Goal: Transaction & Acquisition: Purchase product/service

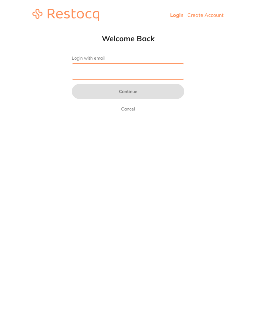
click at [146, 75] on input "Login with email" at bounding box center [128, 71] width 112 height 16
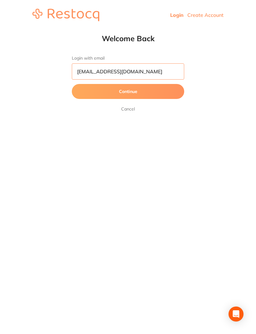
type input "[EMAIL_ADDRESS][DOMAIN_NAME]"
click at [159, 92] on button "Continue" at bounding box center [128, 91] width 112 height 15
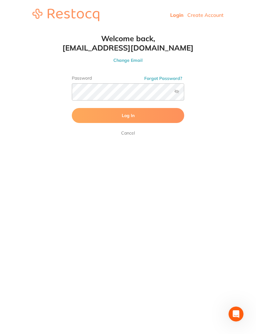
click at [91, 115] on button "Log In" at bounding box center [128, 115] width 112 height 15
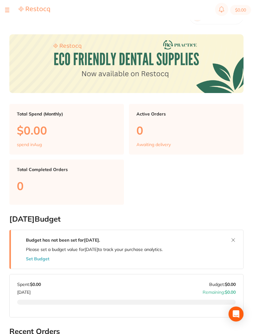
click at [7, 10] on button at bounding box center [7, 10] width 4 height 1
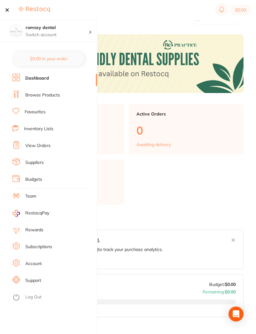
click at [56, 98] on link "Browse Products" at bounding box center [42, 95] width 35 height 6
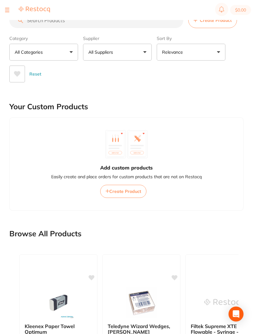
click at [41, 27] on input "search" at bounding box center [96, 20] width 174 height 16
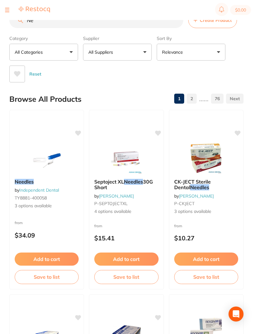
type input "N"
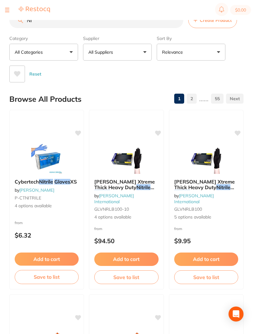
type input "N"
type input "a"
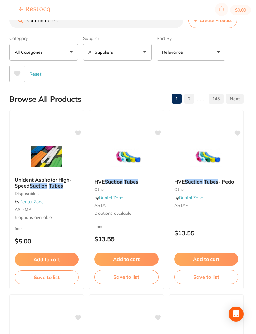
click at [180, 25] on input "suction tubes" at bounding box center [96, 20] width 174 height 16
click at [165, 28] on input "suction tubes" at bounding box center [96, 20] width 174 height 16
type input "s"
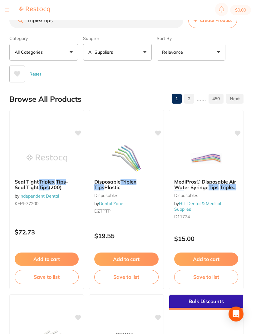
click at [154, 27] on input "Triplex tips" at bounding box center [96, 20] width 174 height 16
type input "T"
type input "Steri pouches"
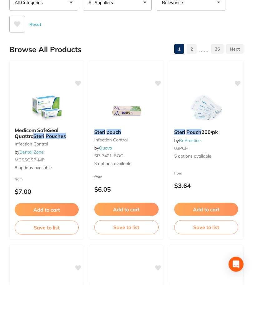
scroll to position [50, 0]
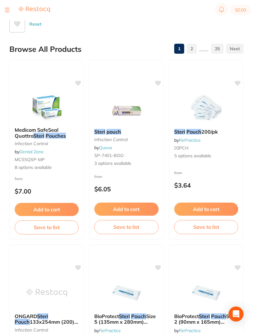
click at [211, 120] on img at bounding box center [206, 108] width 41 height 31
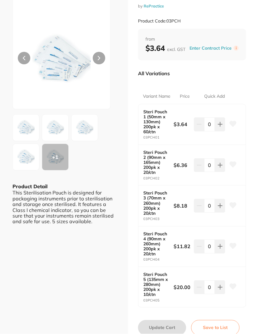
scroll to position [28, 0]
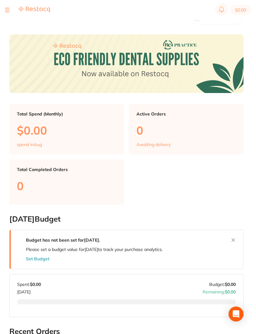
click at [2, 8] on section "$0.00" at bounding box center [128, 10] width 256 height 20
click at [4, 11] on section "$0.00" at bounding box center [128, 10] width 256 height 20
click at [6, 10] on div at bounding box center [7, 9] width 4 height 7
click at [10, 10] on div at bounding box center [27, 9] width 45 height 7
click at [9, 7] on div at bounding box center [27, 9] width 45 height 7
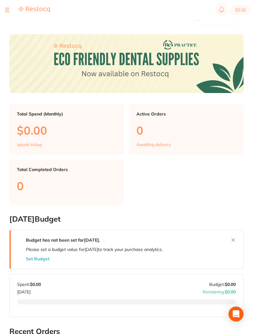
click at [9, 8] on div at bounding box center [7, 9] width 4 height 7
click at [6, 7] on div at bounding box center [7, 9] width 4 height 7
click at [9, 10] on button at bounding box center [7, 10] width 4 height 1
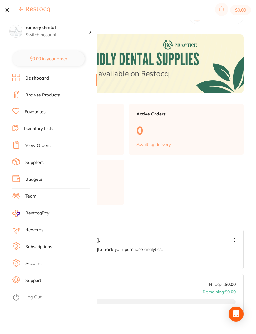
click at [18, 162] on icon at bounding box center [15, 161] width 7 height 7
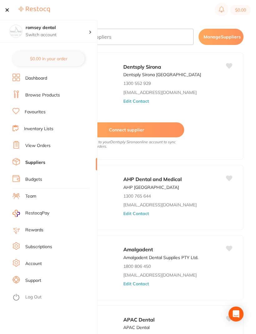
click at [228, 192] on div "AHP Dental and Medical AHP [GEOGRAPHIC_DATA] 1300 765 644 [EMAIL_ADDRESS][DOMAI…" at bounding box center [180, 199] width 114 height 48
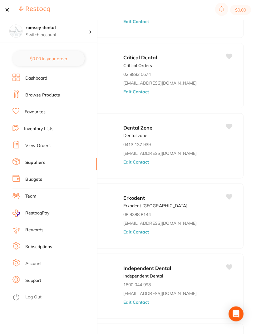
scroll to position [473, 0]
